Goal: Check status

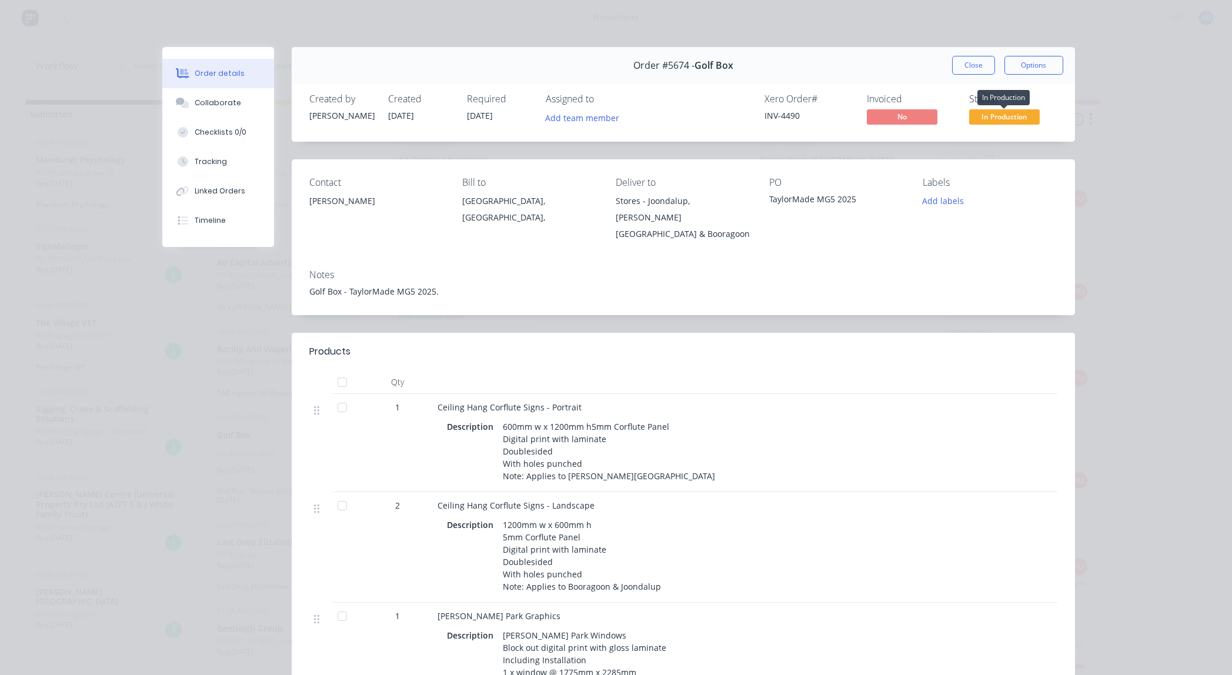
click at [1003, 116] on span "In Production" at bounding box center [1004, 116] width 71 height 15
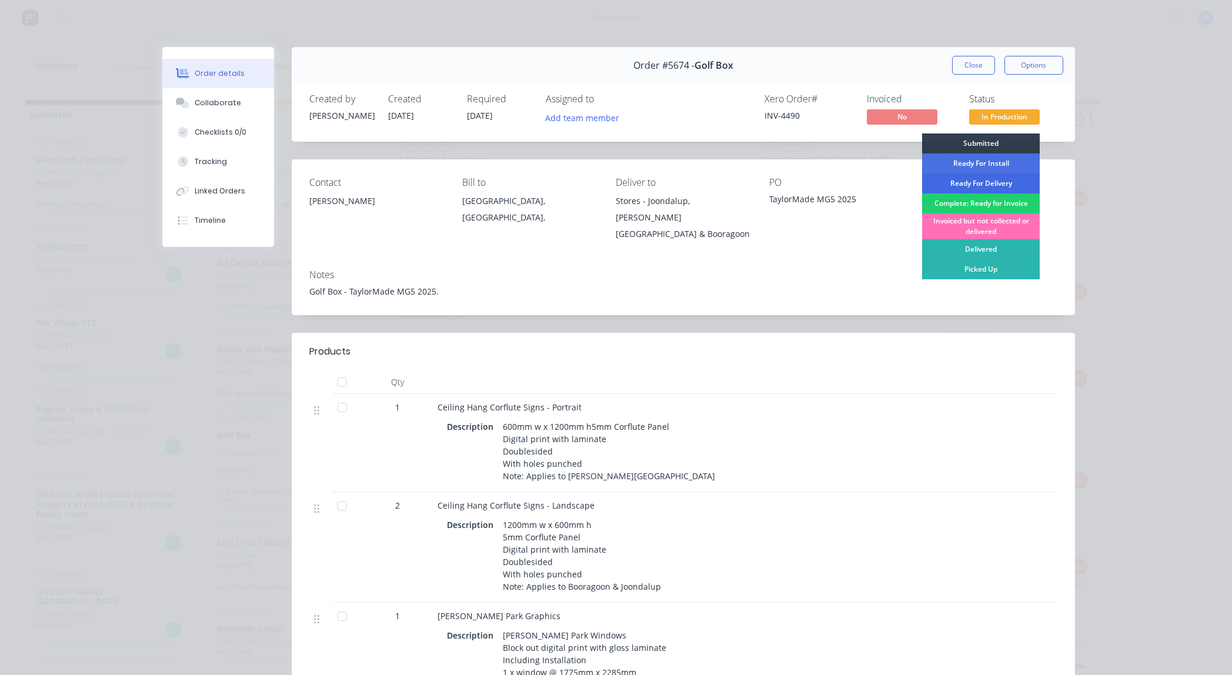
click at [996, 180] on div "Ready For Delivery" at bounding box center [981, 183] width 118 height 20
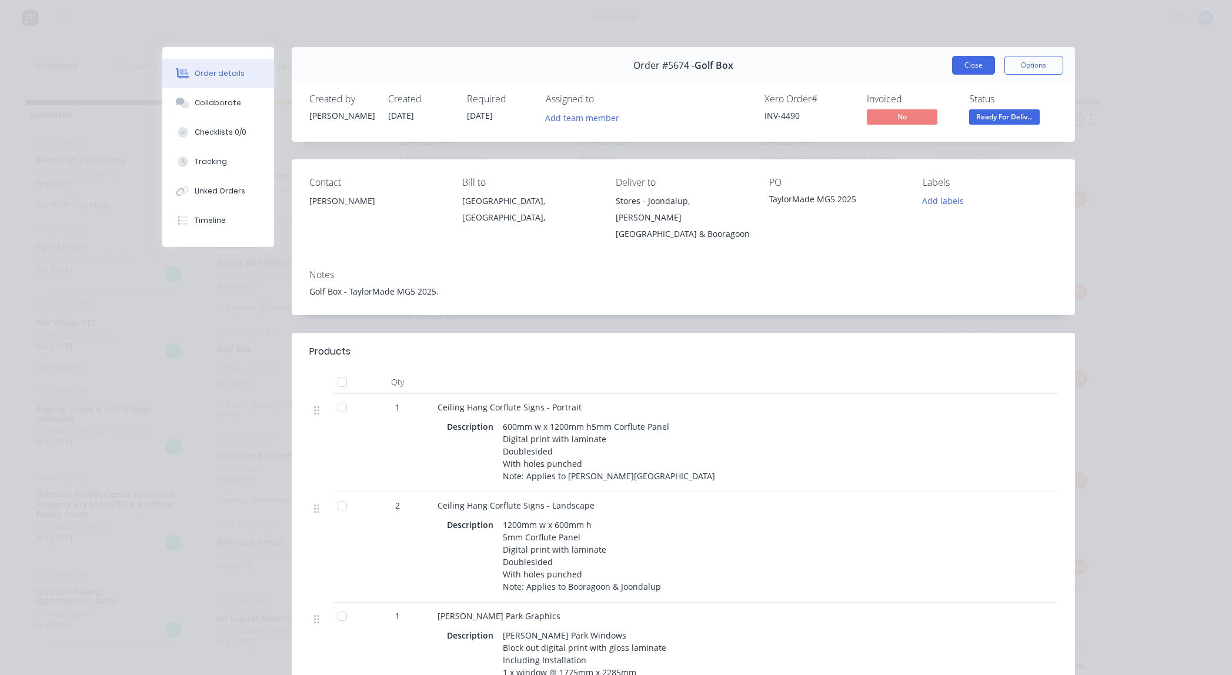
click at [984, 69] on button "Close" at bounding box center [973, 65] width 43 height 19
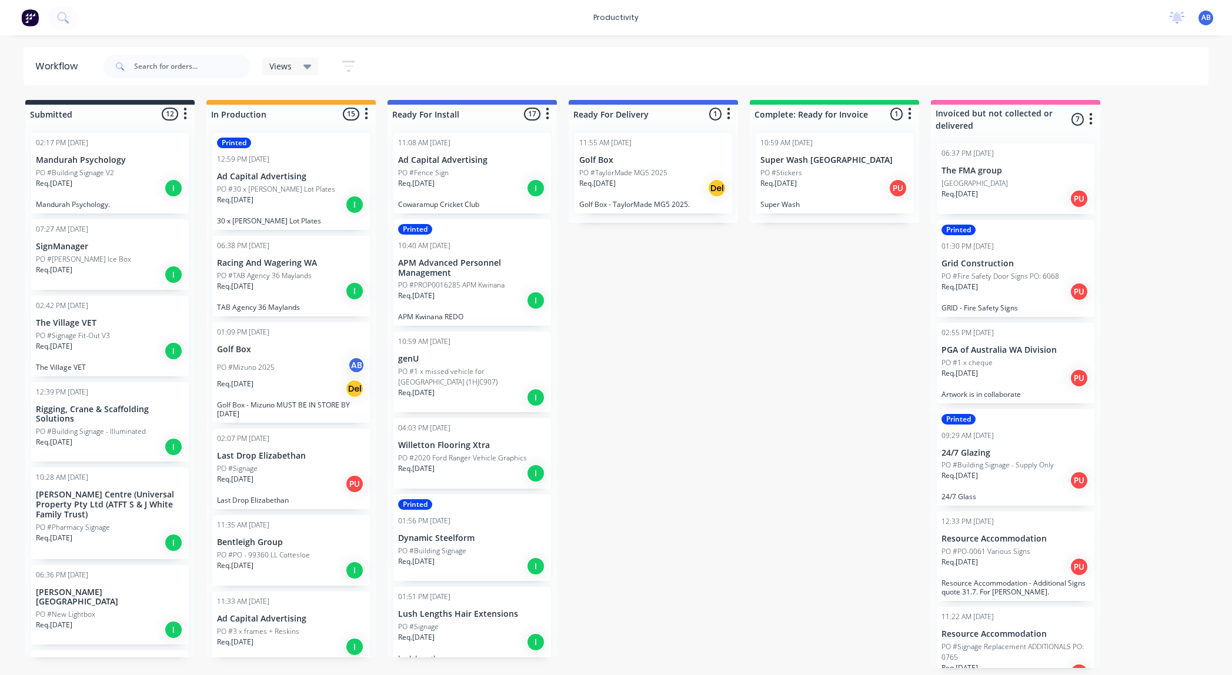
click at [243, 386] on p "Req. [DATE]" at bounding box center [235, 384] width 36 height 11
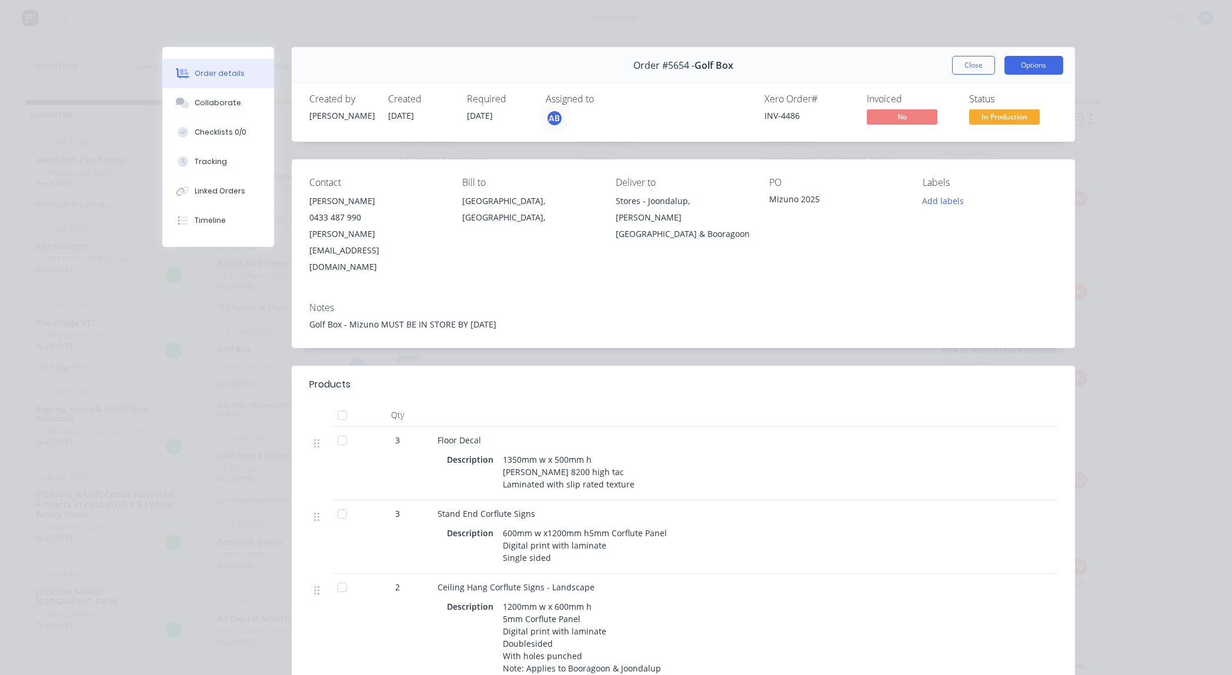
click at [1024, 70] on button "Options" at bounding box center [1033, 65] width 59 height 19
click at [921, 62] on div "Order #5654 - Golf Box Close Options PRINT Work Order Delivery Docket" at bounding box center [683, 65] width 783 height 37
click at [996, 122] on span "In Production" at bounding box center [1004, 116] width 71 height 15
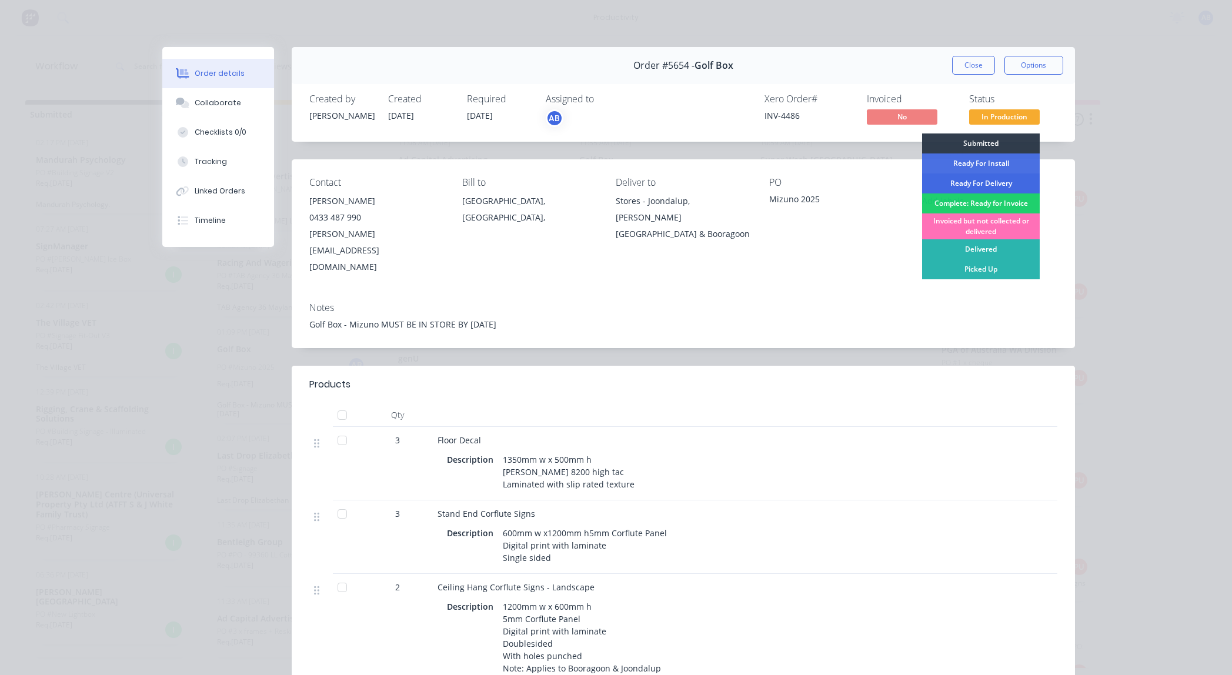
click at [998, 182] on div "Ready For Delivery" at bounding box center [981, 183] width 118 height 20
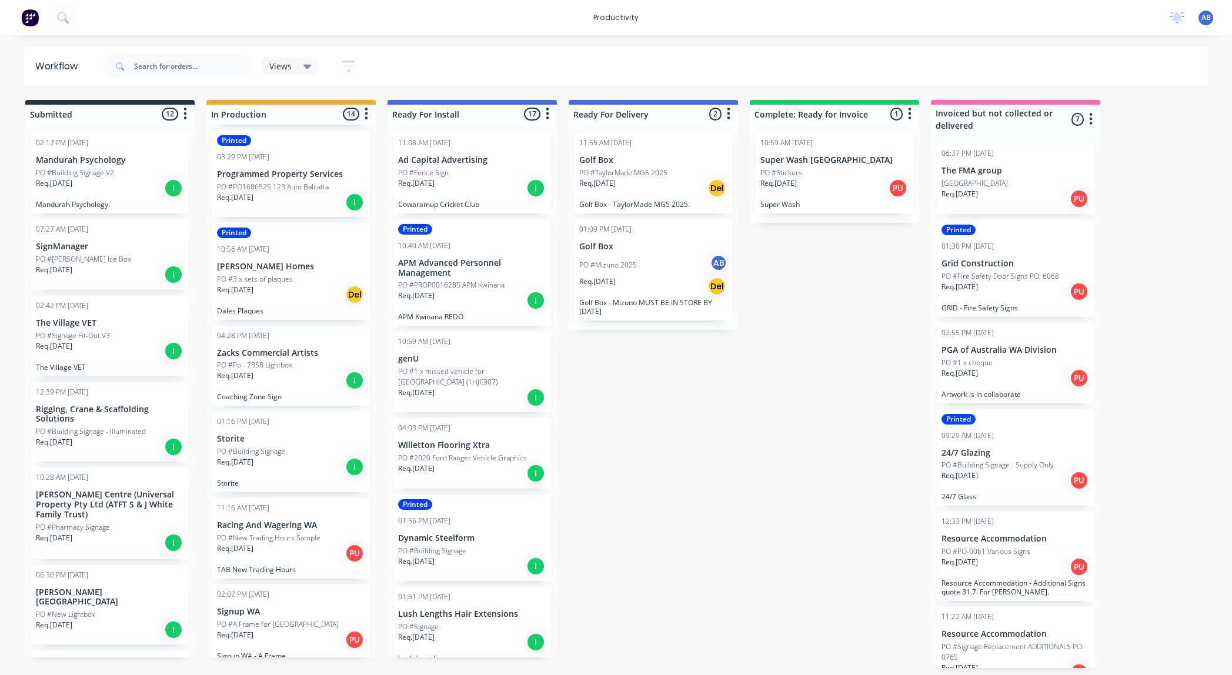
scroll to position [713, 0]
